Goal: Task Accomplishment & Management: Manage account settings

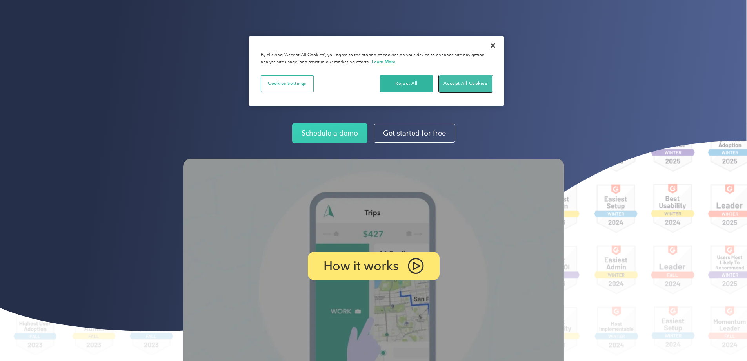
click at [455, 84] on button "Accept All Cookies" at bounding box center [465, 83] width 53 height 16
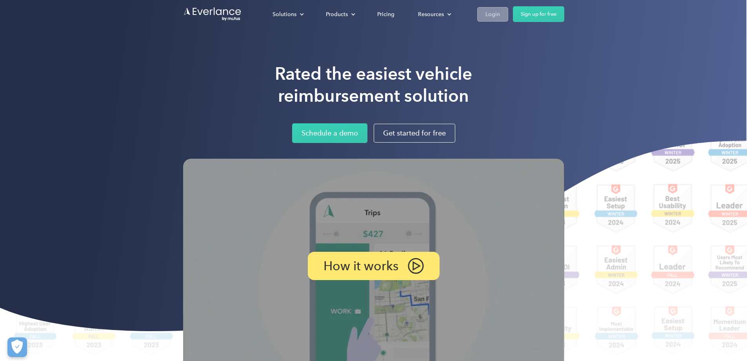
click at [500, 12] on div "Login" at bounding box center [493, 14] width 15 height 10
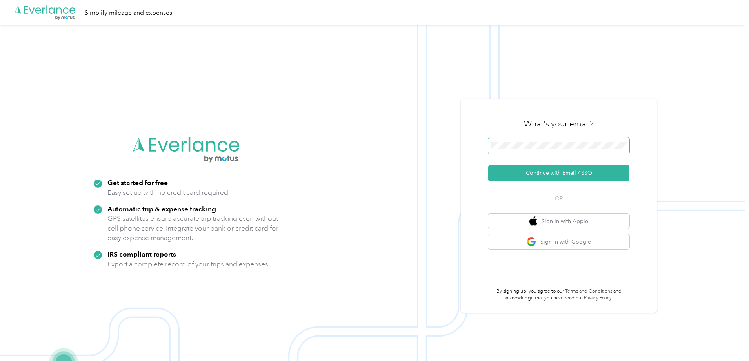
click at [527, 140] on span at bounding box center [558, 145] width 141 height 16
click at [503, 149] on span at bounding box center [558, 145] width 141 height 16
click at [564, 173] on button "Continue with Email / SSO" at bounding box center [558, 173] width 141 height 16
click at [549, 176] on button "Continue with Email / SSO" at bounding box center [558, 173] width 141 height 16
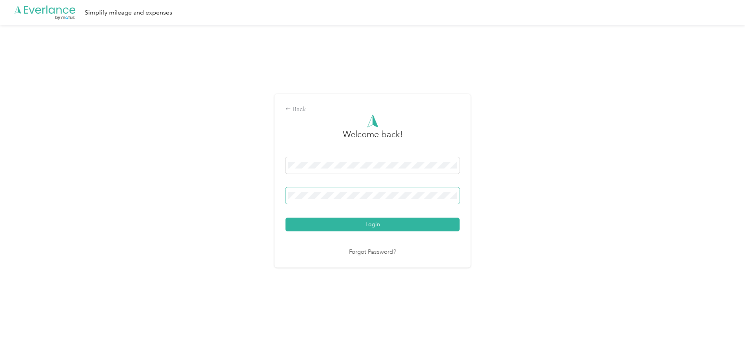
click at [286, 217] on button "Login" at bounding box center [373, 224] width 174 height 14
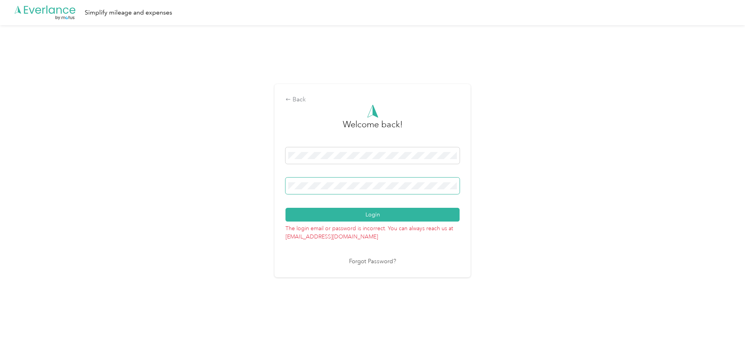
click at [286, 208] on button "Login" at bounding box center [373, 215] width 174 height 14
click at [247, 194] on div "Back Welcome back! Login The login email or password is incorrect. You can alwa…" at bounding box center [372, 183] width 745 height 317
click at [286, 208] on button "Login" at bounding box center [373, 215] width 174 height 14
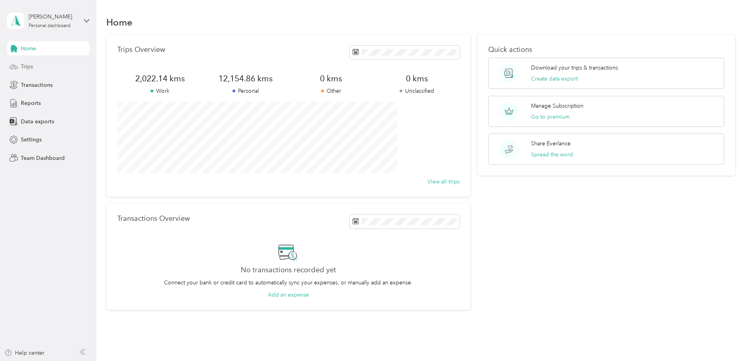
click at [39, 62] on div "Trips" at bounding box center [48, 67] width 82 height 14
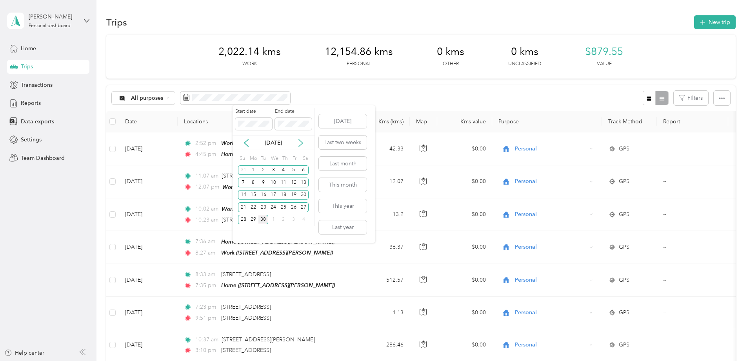
click at [301, 141] on icon at bounding box center [301, 143] width 8 height 8
click at [238, 146] on div "[DATE]" at bounding box center [274, 143] width 82 height 8
click at [244, 144] on icon at bounding box center [246, 143] width 8 height 8
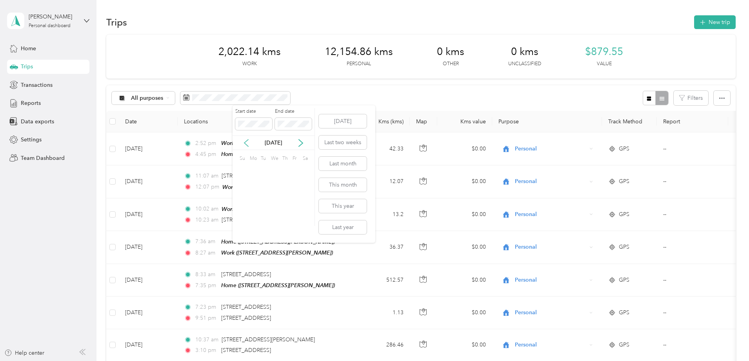
click at [244, 142] on icon at bounding box center [246, 142] width 4 height 7
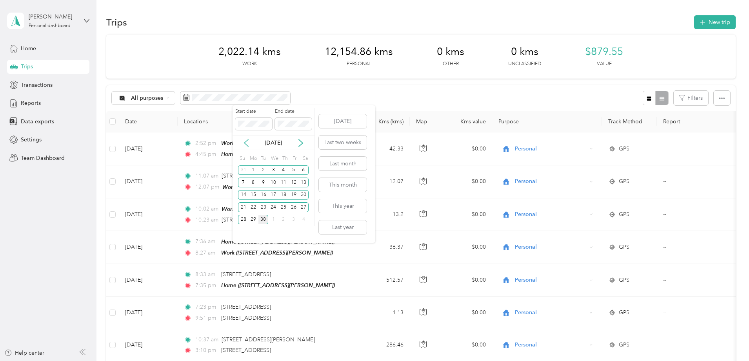
click at [244, 142] on icon at bounding box center [246, 142] width 4 height 7
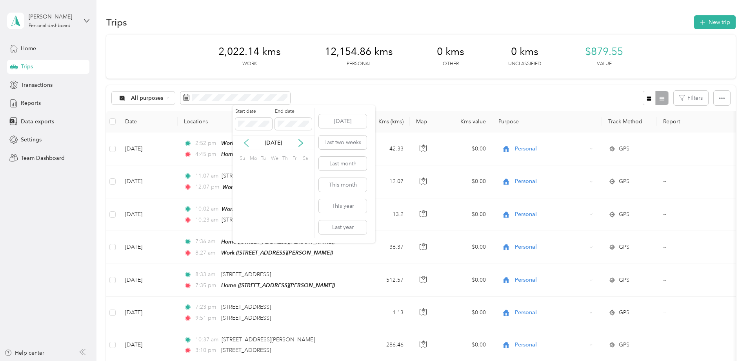
click at [244, 142] on icon at bounding box center [246, 142] width 4 height 7
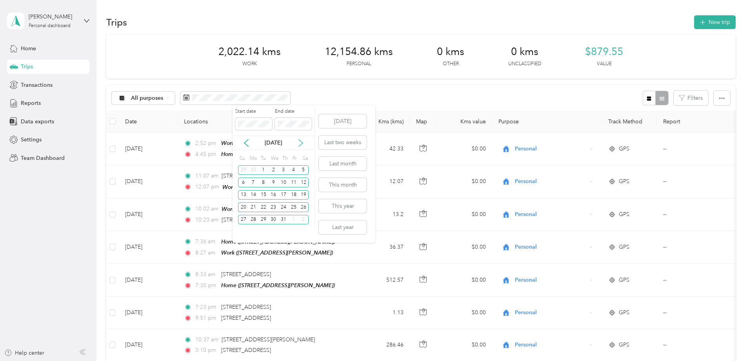
click at [303, 140] on icon at bounding box center [301, 143] width 8 height 8
click at [270, 184] on div "6" at bounding box center [273, 182] width 10 height 10
click at [304, 140] on icon at bounding box center [301, 143] width 8 height 8
click at [242, 182] on div "7" at bounding box center [243, 182] width 10 height 10
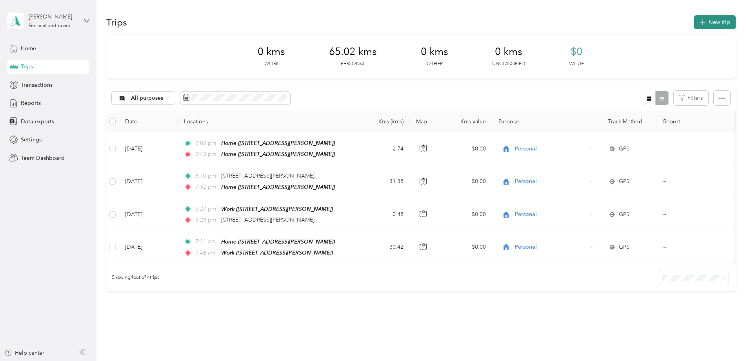
click at [698, 22] on icon "button" at bounding box center [702, 22] width 9 height 9
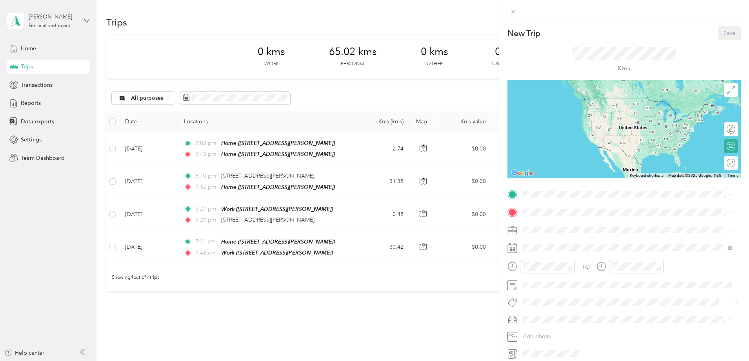
click at [546, 253] on div "Home [STREET_ADDRESS][PERSON_NAME]" at bounding box center [584, 251] width 93 height 16
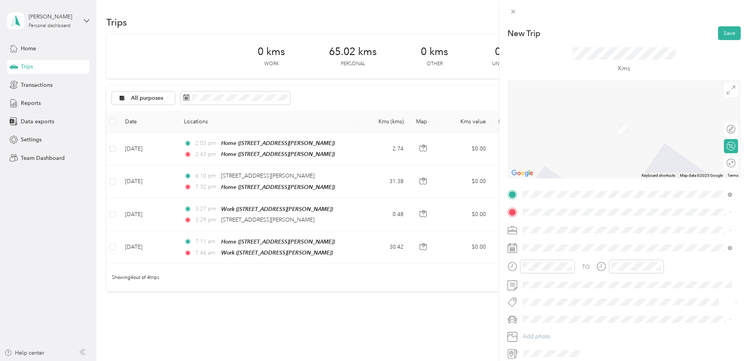
click at [511, 248] on rect at bounding box center [510, 247] width 1 height 1
click at [542, 243] on span at bounding box center [630, 247] width 221 height 13
click at [542, 141] on icon at bounding box center [543, 141] width 8 height 8
click at [580, 180] on div "7" at bounding box center [580, 180] width 10 height 10
click at [550, 272] on div "Home [STREET_ADDRESS][PERSON_NAME]" at bounding box center [584, 272] width 93 height 16
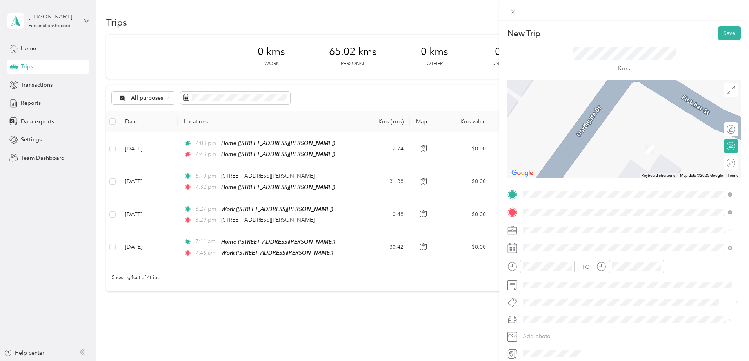
click at [538, 259] on li "Personal" at bounding box center [627, 255] width 215 height 14
click at [544, 249] on span "[STREET_ADDRESS][PERSON_NAME]" at bounding box center [584, 251] width 93 height 7
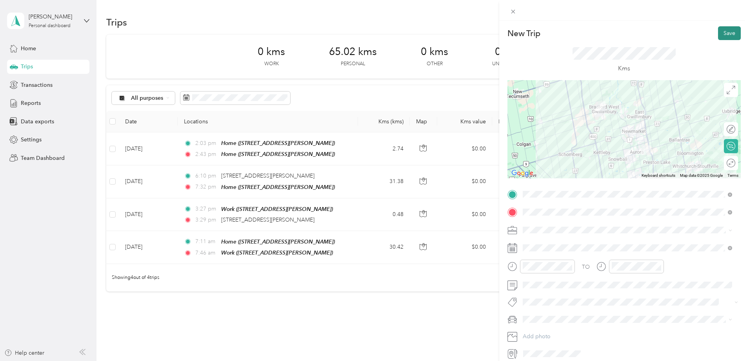
click at [722, 35] on button "Save" at bounding box center [729, 33] width 23 height 14
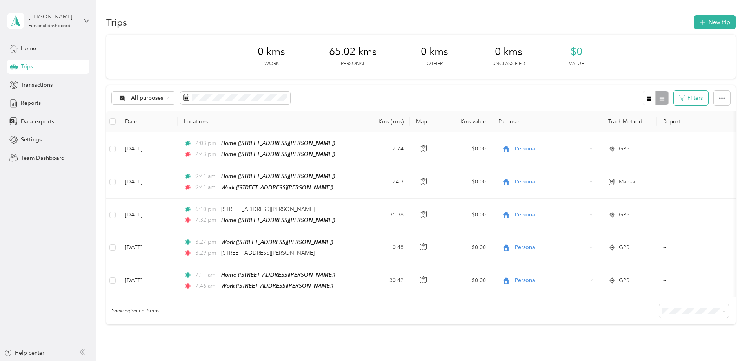
click at [674, 98] on button "Filters" at bounding box center [691, 98] width 35 height 15
click at [643, 98] on div at bounding box center [656, 98] width 26 height 15
click at [647, 98] on icon "button" at bounding box center [649, 98] width 5 height 5
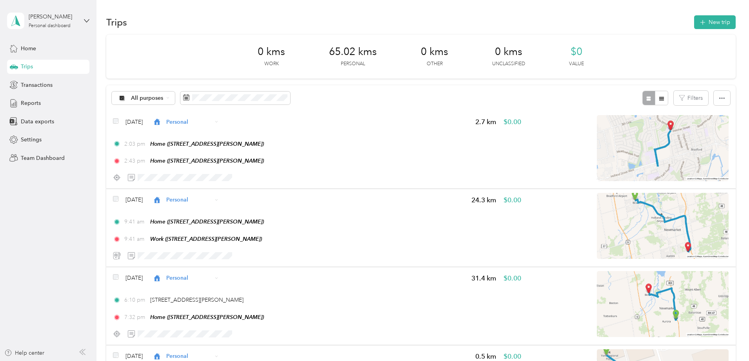
click at [660, 100] on icon "button" at bounding box center [662, 99] width 5 height 4
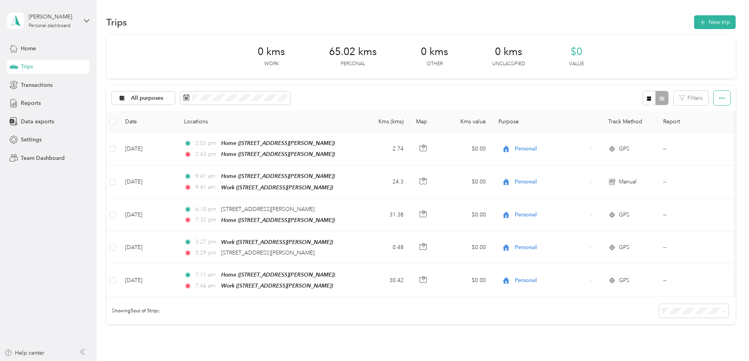
click at [720, 100] on icon "button" at bounding box center [722, 97] width 5 height 5
click at [694, 24] on button "New trip" at bounding box center [715, 22] width 42 height 14
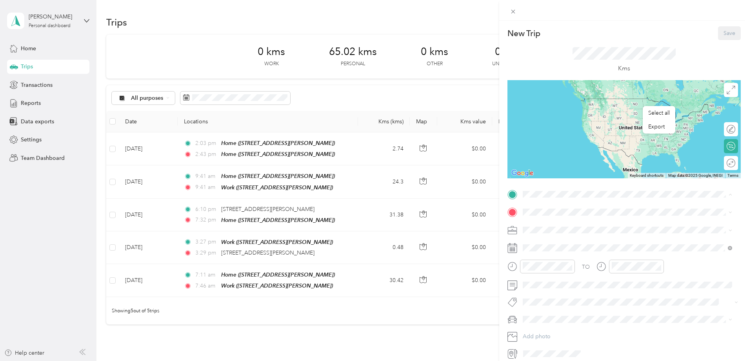
click at [553, 253] on div "Home [STREET_ADDRESS][PERSON_NAME]" at bounding box center [584, 254] width 93 height 16
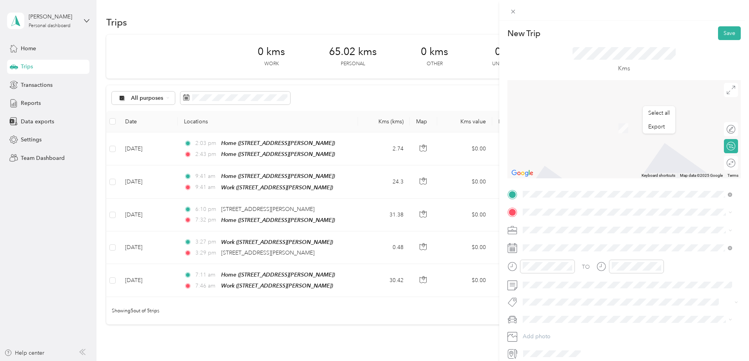
click at [545, 231] on span "[STREET_ADDRESS][PERSON_NAME]" at bounding box center [584, 234] width 93 height 7
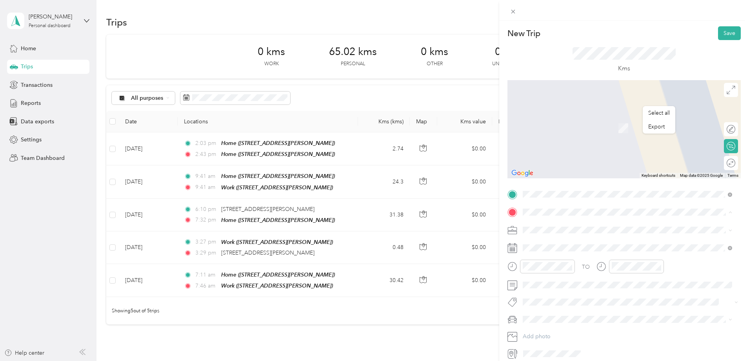
click at [551, 270] on div "Home [STREET_ADDRESS][PERSON_NAME]" at bounding box center [584, 272] width 93 height 16
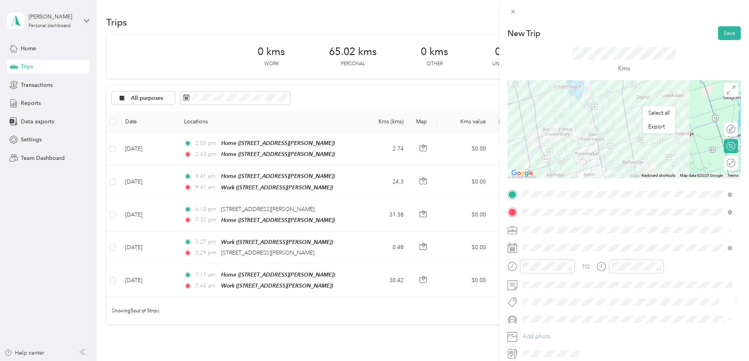
drag, startPoint x: 622, startPoint y: 121, endPoint x: 576, endPoint y: 142, distance: 50.0
click at [576, 142] on div at bounding box center [624, 129] width 233 height 98
click at [591, 122] on div at bounding box center [624, 129] width 233 height 98
click at [546, 134] on img at bounding box center [554, 128] width 16 height 16
click at [546, 135] on img at bounding box center [554, 128] width 16 height 16
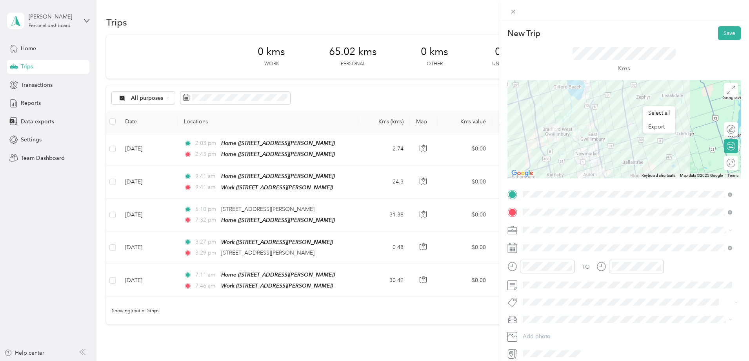
click at [546, 135] on img at bounding box center [554, 128] width 16 height 16
click at [729, 128] on div at bounding box center [727, 129] width 16 height 8
drag, startPoint x: 576, startPoint y: 146, endPoint x: 596, endPoint y: 125, distance: 28.9
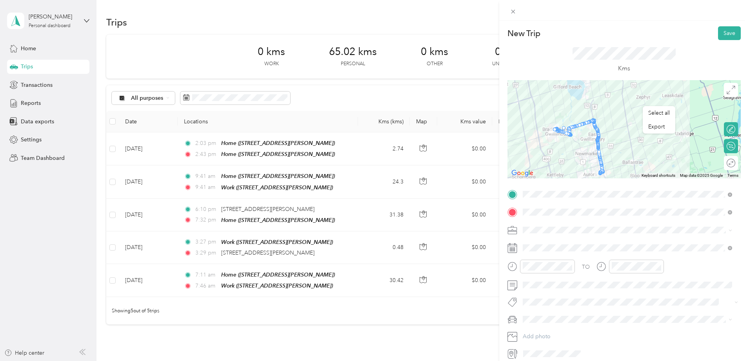
drag, startPoint x: 566, startPoint y: 134, endPoint x: 566, endPoint y: 129, distance: 5.1
drag, startPoint x: 567, startPoint y: 135, endPoint x: 564, endPoint y: 131, distance: 4.7
click at [723, 162] on div at bounding box center [727, 163] width 16 height 8
drag, startPoint x: 576, startPoint y: 146, endPoint x: 589, endPoint y: 118, distance: 30.9
click at [721, 29] on button "Save" at bounding box center [729, 33] width 23 height 14
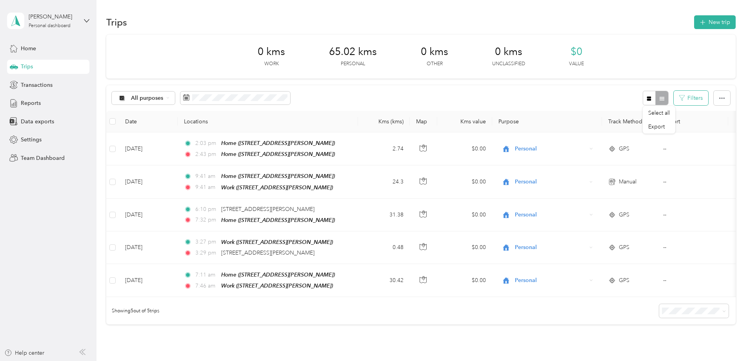
click at [674, 100] on button "Filters" at bounding box center [691, 98] width 35 height 15
click at [590, 177] on div "Vehicle" at bounding box center [613, 180] width 69 height 22
click at [593, 210] on span "SO14" at bounding box center [592, 210] width 14 height 7
click at [694, 20] on button "New trip" at bounding box center [715, 22] width 42 height 14
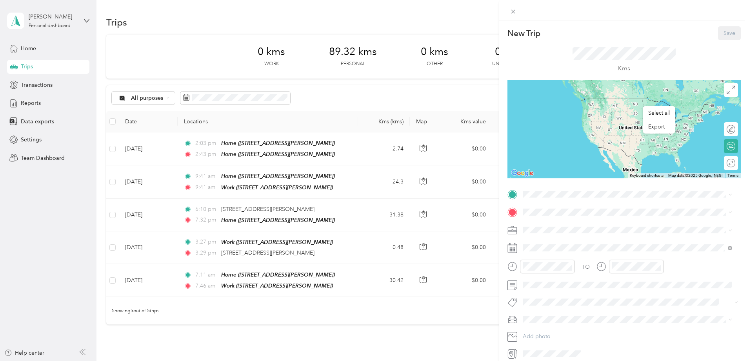
click at [563, 224] on div "Work" at bounding box center [584, 222] width 93 height 7
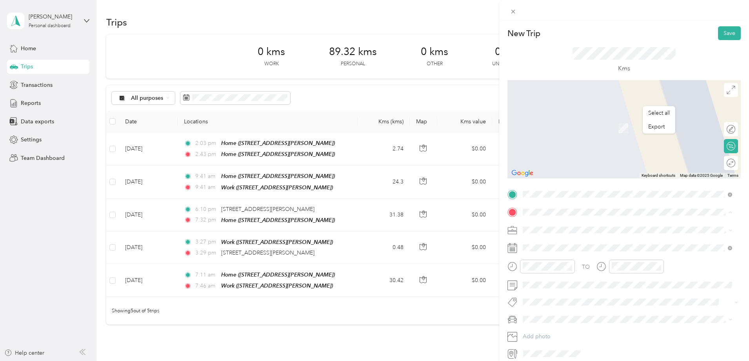
click at [557, 270] on div "Home [STREET_ADDRESS][PERSON_NAME]" at bounding box center [584, 272] width 93 height 16
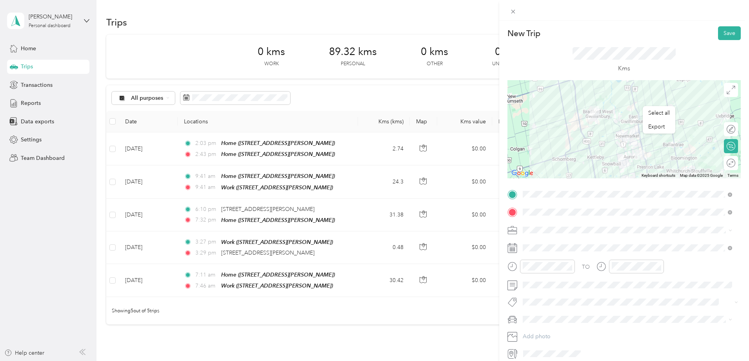
drag, startPoint x: 623, startPoint y: 124, endPoint x: 616, endPoint y: 129, distance: 8.8
click at [616, 129] on div at bounding box center [624, 129] width 233 height 98
click at [727, 149] on div "Calculate route" at bounding box center [699, 146] width 71 height 8
click at [728, 148] on div at bounding box center [731, 145] width 7 height 7
click at [727, 148] on div at bounding box center [727, 146] width 16 height 8
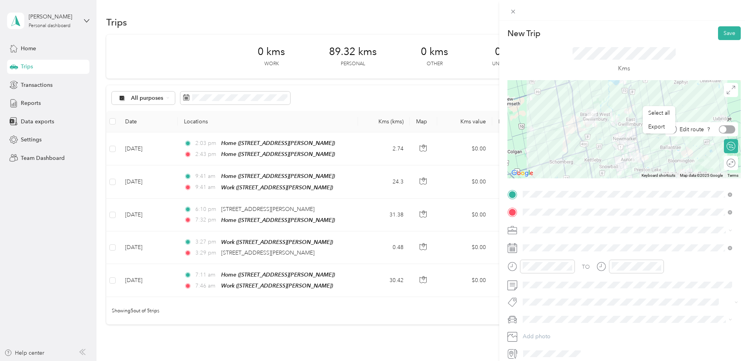
click at [725, 130] on div at bounding box center [727, 129] width 16 height 8
drag, startPoint x: 614, startPoint y: 132, endPoint x: 633, endPoint y: 113, distance: 26.9
drag, startPoint x: 615, startPoint y: 132, endPoint x: 633, endPoint y: 109, distance: 28.7
click at [515, 12] on icon at bounding box center [513, 11] width 7 height 7
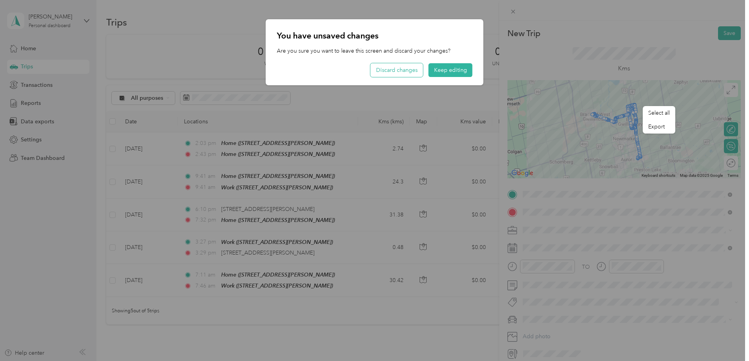
click at [412, 67] on button "Discard changes" at bounding box center [397, 70] width 53 height 14
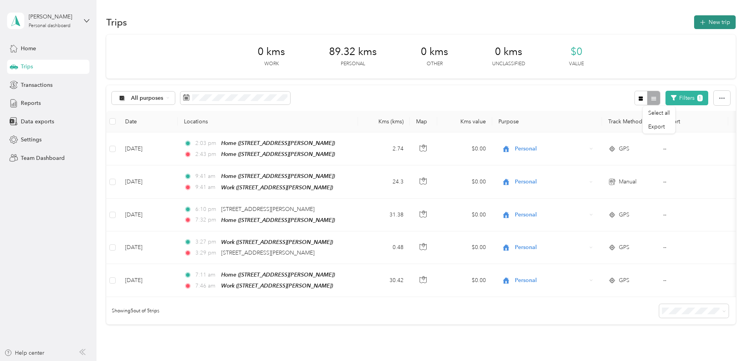
click at [694, 24] on button "New trip" at bounding box center [715, 22] width 42 height 14
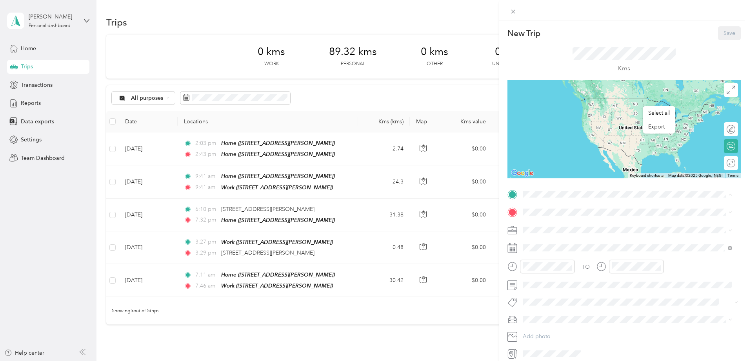
click at [568, 231] on span "[STREET_ADDRESS][PERSON_NAME]" at bounding box center [584, 234] width 93 height 7
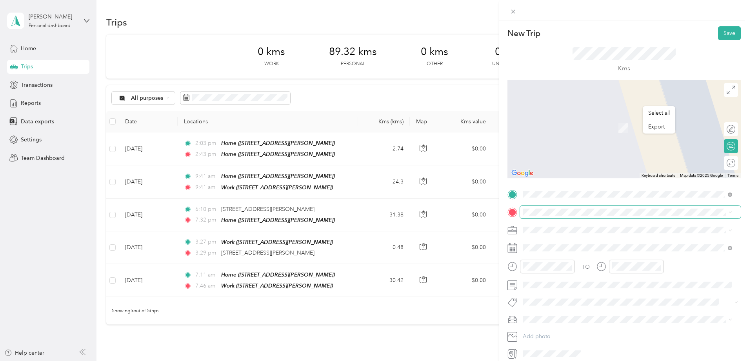
click at [545, 208] on span at bounding box center [630, 212] width 221 height 13
click at [547, 272] on div "Home [STREET_ADDRESS][PERSON_NAME]" at bounding box center [584, 272] width 93 height 16
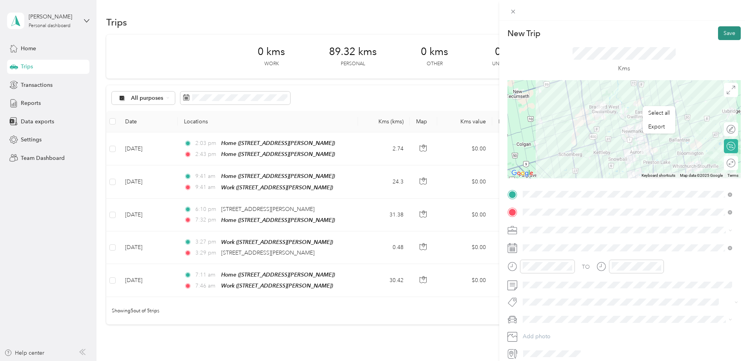
click at [731, 31] on button "Save" at bounding box center [729, 33] width 23 height 14
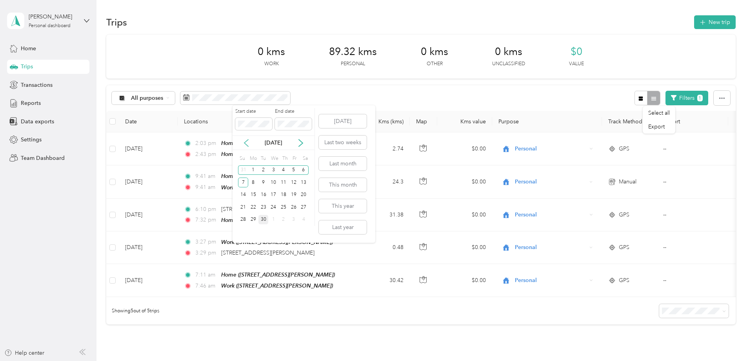
click at [246, 144] on icon at bounding box center [246, 142] width 4 height 7
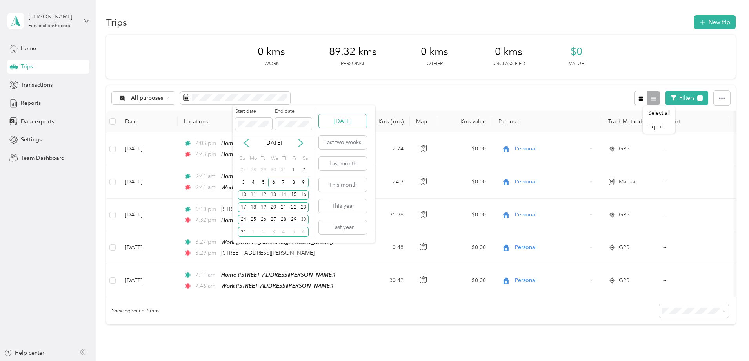
click at [352, 125] on button "[DATE]" at bounding box center [343, 121] width 48 height 14
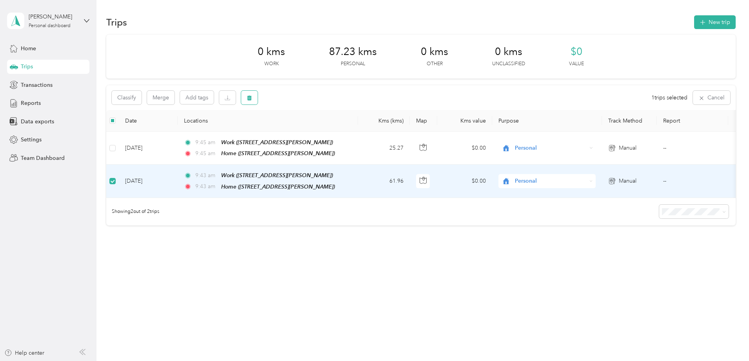
drag, startPoint x: 268, startPoint y: 172, endPoint x: 299, endPoint y: 95, distance: 83.1
click at [258, 95] on button "button" at bounding box center [249, 98] width 16 height 14
click at [358, 131] on button "Yes" at bounding box center [360, 130] width 15 height 13
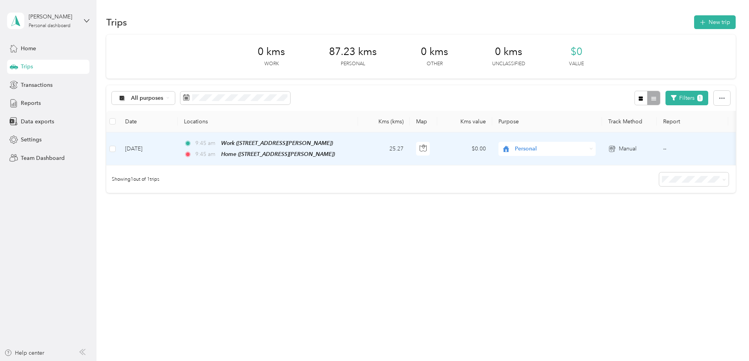
click at [177, 148] on td "[DATE]" at bounding box center [148, 148] width 59 height 33
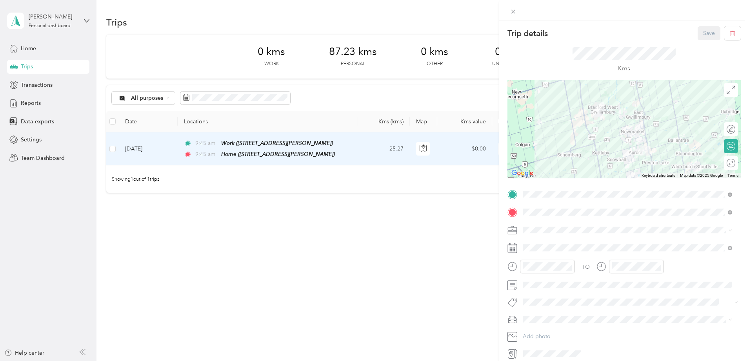
click at [164, 148] on div "Trip details Save This trip cannot be edited because it is either under review,…" at bounding box center [374, 180] width 749 height 361
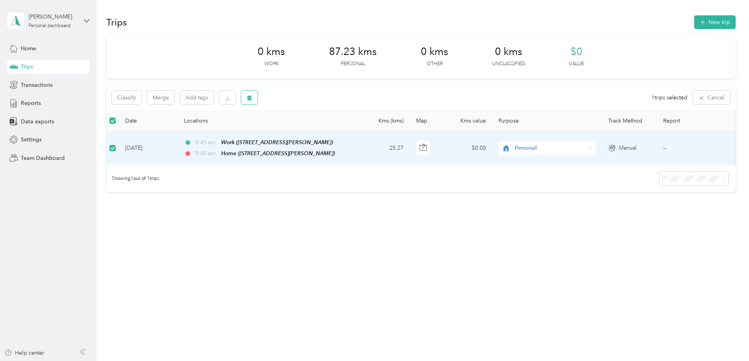
click at [252, 96] on icon "button" at bounding box center [249, 97] width 5 height 5
click at [356, 128] on button "Yes" at bounding box center [360, 130] width 15 height 13
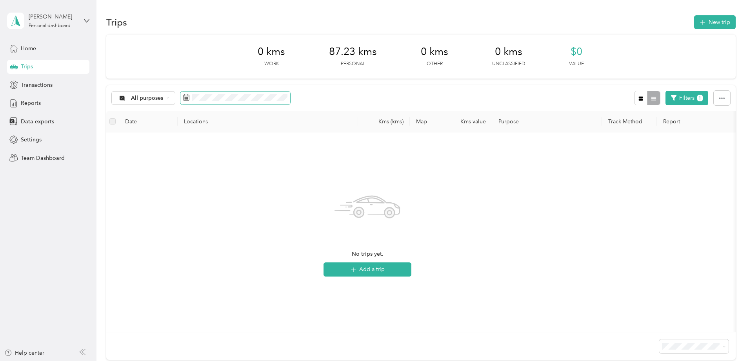
click at [190, 99] on icon at bounding box center [186, 97] width 6 height 6
click at [186, 99] on rect at bounding box center [186, 98] width 1 height 1
click at [246, 144] on icon at bounding box center [246, 142] width 4 height 7
click at [275, 183] on div "6" at bounding box center [273, 182] width 10 height 10
click at [280, 183] on div "7" at bounding box center [284, 182] width 10 height 10
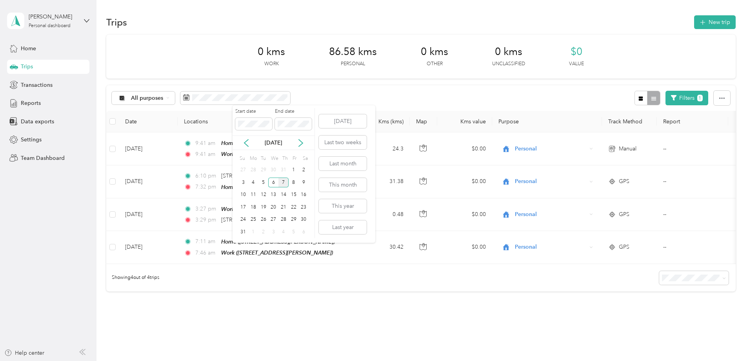
click at [282, 183] on div "7" at bounding box center [284, 182] width 10 height 10
click at [301, 144] on icon at bounding box center [301, 143] width 8 height 8
click at [252, 183] on div "8" at bounding box center [253, 182] width 10 height 10
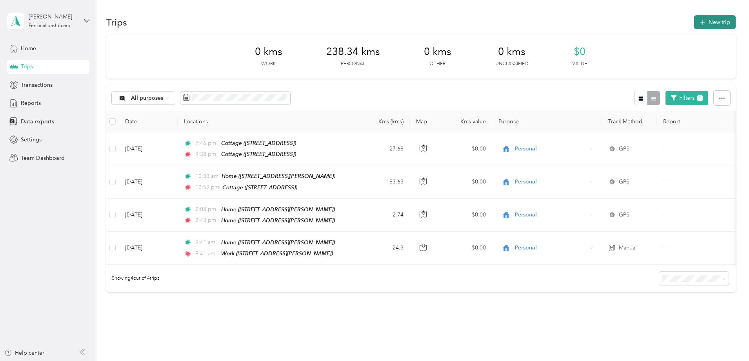
click at [694, 22] on button "New trip" at bounding box center [715, 22] width 42 height 14
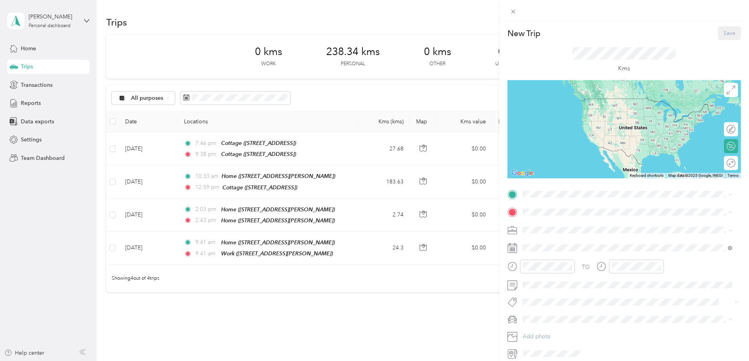
click at [544, 253] on div "Home [STREET_ADDRESS][PERSON_NAME]" at bounding box center [584, 254] width 93 height 16
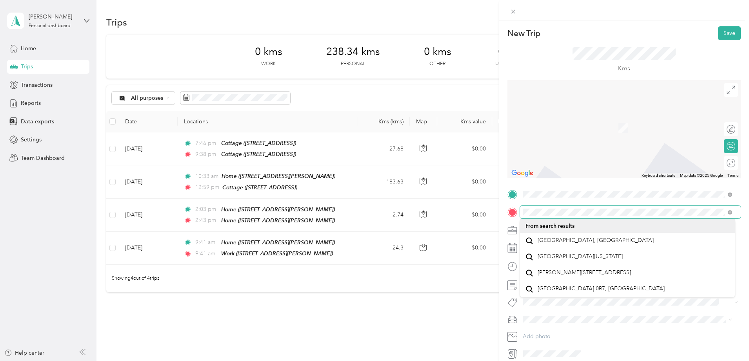
click at [519, 215] on div at bounding box center [624, 212] width 233 height 13
